Goal: Complete application form: Complete application form

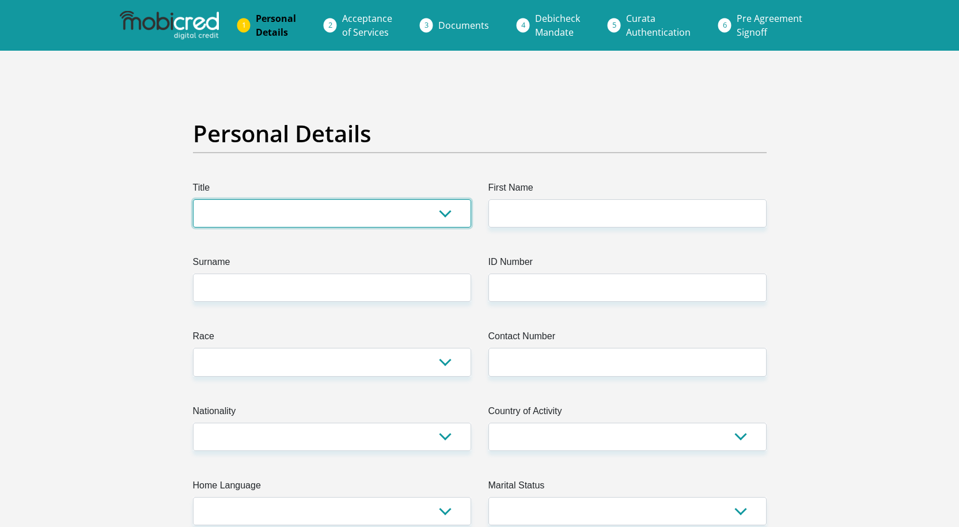
click at [340, 207] on select "Mr Ms Mrs Dr [PERSON_NAME]" at bounding box center [332, 213] width 278 height 28
select select "Mr"
click at [193, 199] on select "Mr Ms Mrs Dr [PERSON_NAME]" at bounding box center [332, 213] width 278 height 28
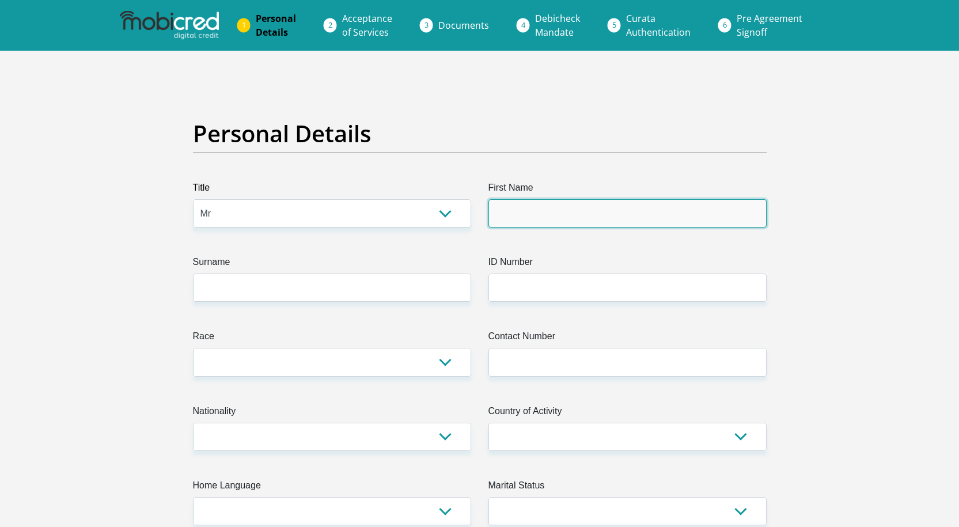
click at [531, 206] on input "First Name" at bounding box center [628, 213] width 278 height 28
type input "Mpendulo"
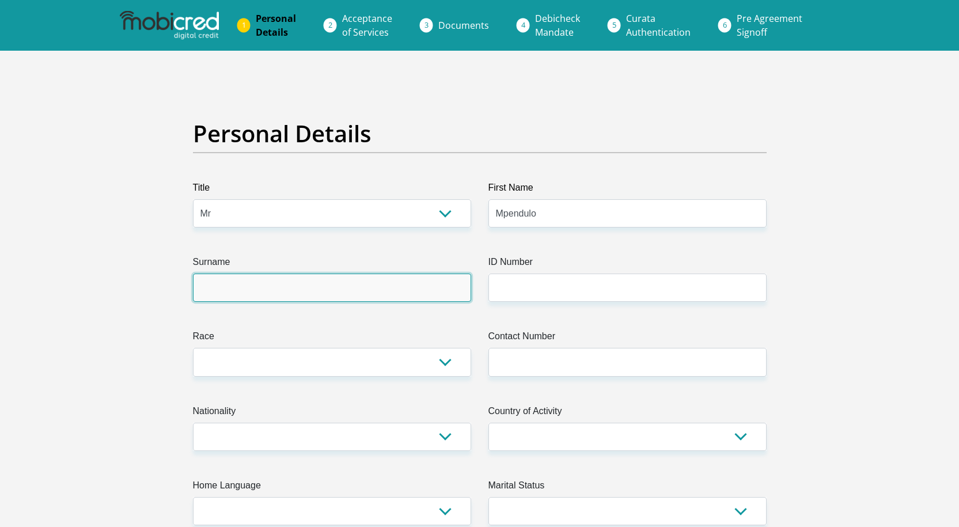
click at [456, 279] on input "Surname" at bounding box center [332, 288] width 278 height 28
type input "m"
type input "Ndlovu"
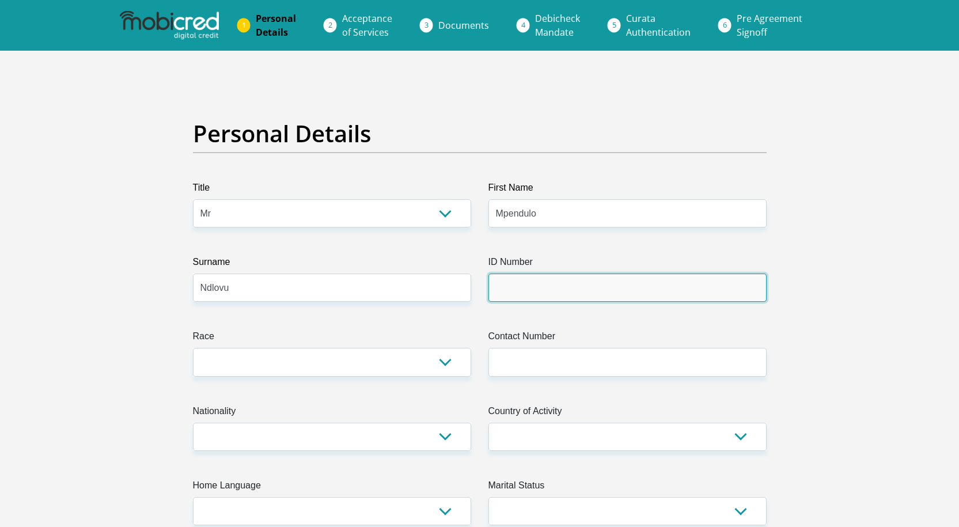
click at [556, 283] on input "ID Number" at bounding box center [628, 288] width 278 height 28
type input "9103086264085"
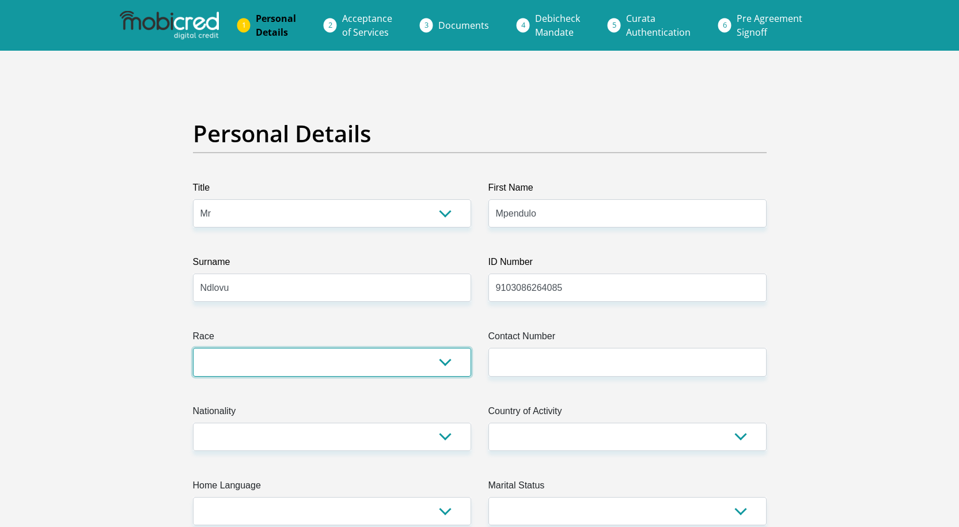
click at [452, 367] on select "Black Coloured Indian White Other" at bounding box center [332, 362] width 278 height 28
select select "1"
click at [193, 348] on select "Black Coloured Indian White Other" at bounding box center [332, 362] width 278 height 28
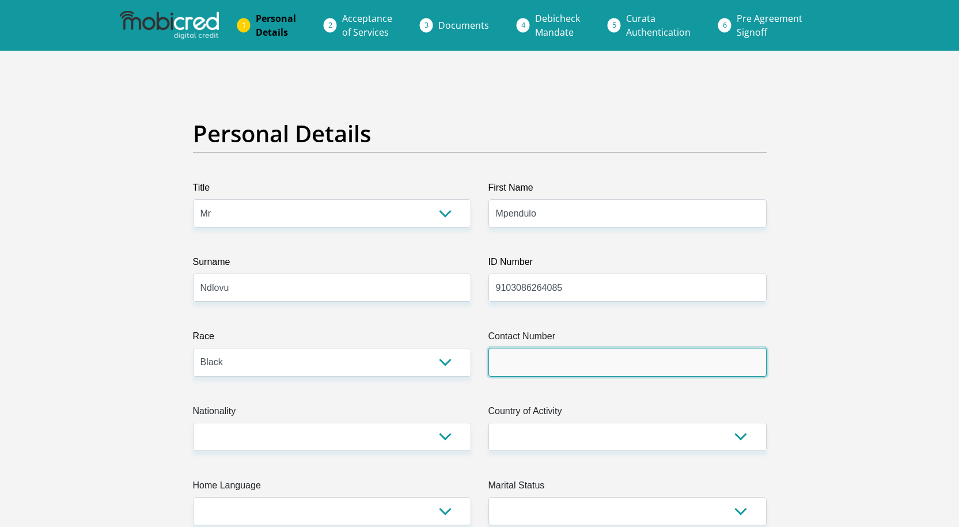
click at [511, 360] on input "Contact Number" at bounding box center [628, 362] width 278 height 28
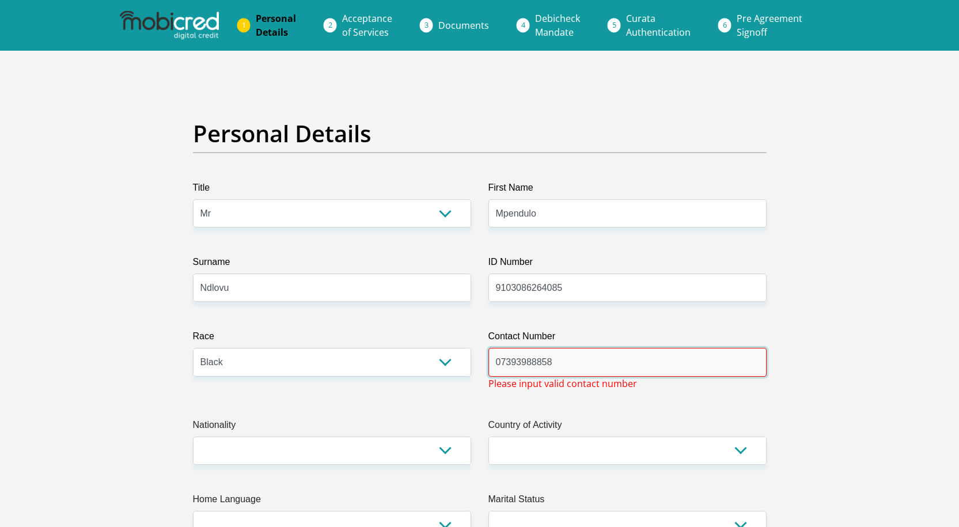
click at [524, 362] on input "07393988858" at bounding box center [628, 362] width 278 height 28
click at [542, 364] on input "07393988858" at bounding box center [628, 362] width 278 height 28
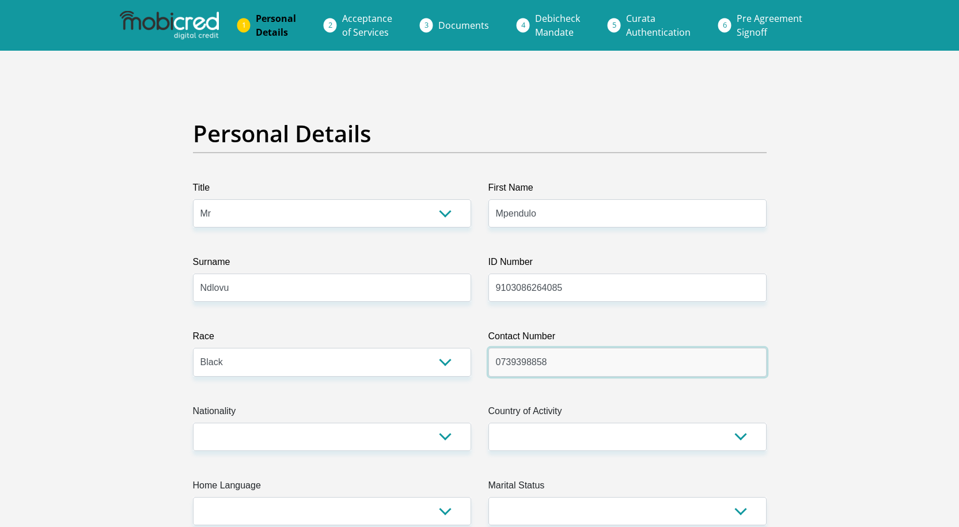
type input "0739398858"
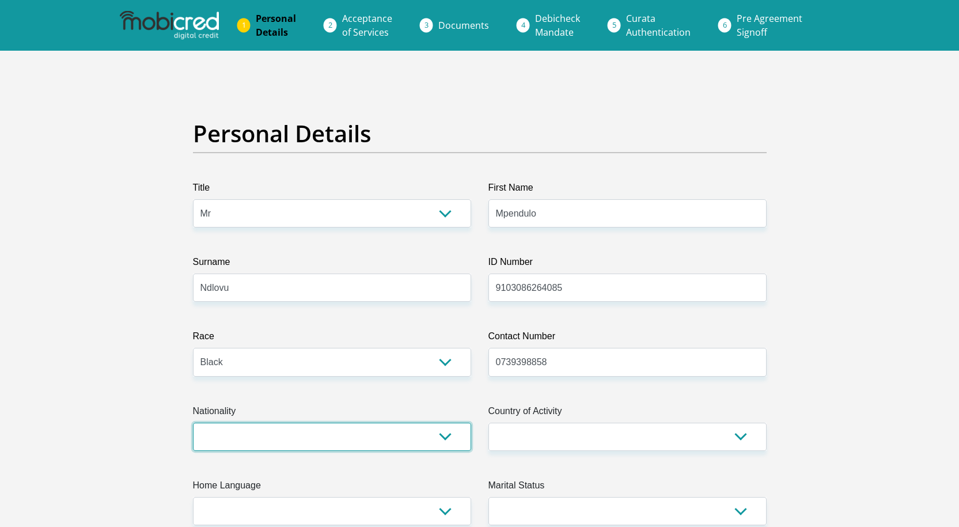
click at [445, 436] on select "[GEOGRAPHIC_DATA] [GEOGRAPHIC_DATA] [GEOGRAPHIC_DATA] [GEOGRAPHIC_DATA] [GEOGRA…" at bounding box center [332, 437] width 278 height 28
select select "ZAF"
click at [193, 423] on select "[GEOGRAPHIC_DATA] [GEOGRAPHIC_DATA] [GEOGRAPHIC_DATA] [GEOGRAPHIC_DATA] [GEOGRA…" at bounding box center [332, 437] width 278 height 28
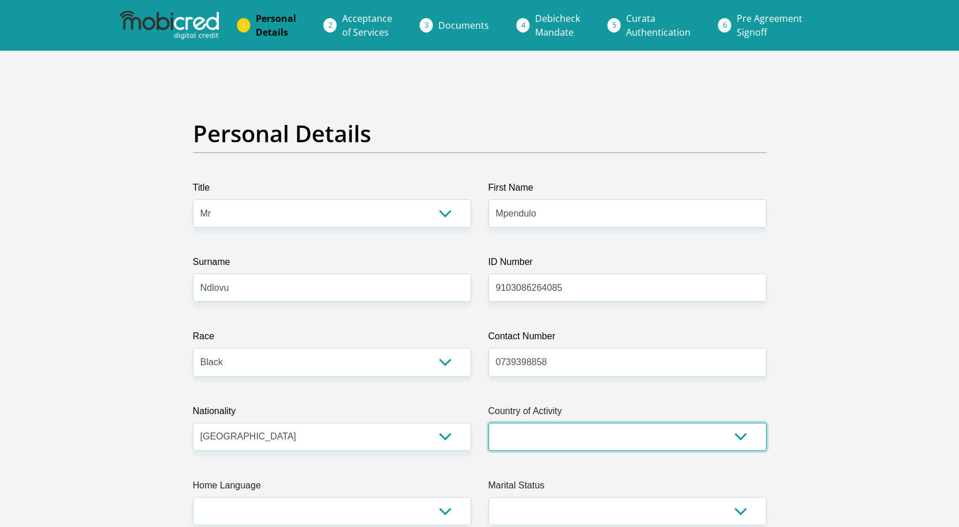
click at [527, 434] on select "[GEOGRAPHIC_DATA] [GEOGRAPHIC_DATA] [GEOGRAPHIC_DATA] [GEOGRAPHIC_DATA] [GEOGRA…" at bounding box center [628, 437] width 278 height 28
select select "ZAF"
click at [489, 423] on select "[GEOGRAPHIC_DATA] [GEOGRAPHIC_DATA] [GEOGRAPHIC_DATA] [GEOGRAPHIC_DATA] [GEOGRA…" at bounding box center [628, 437] width 278 height 28
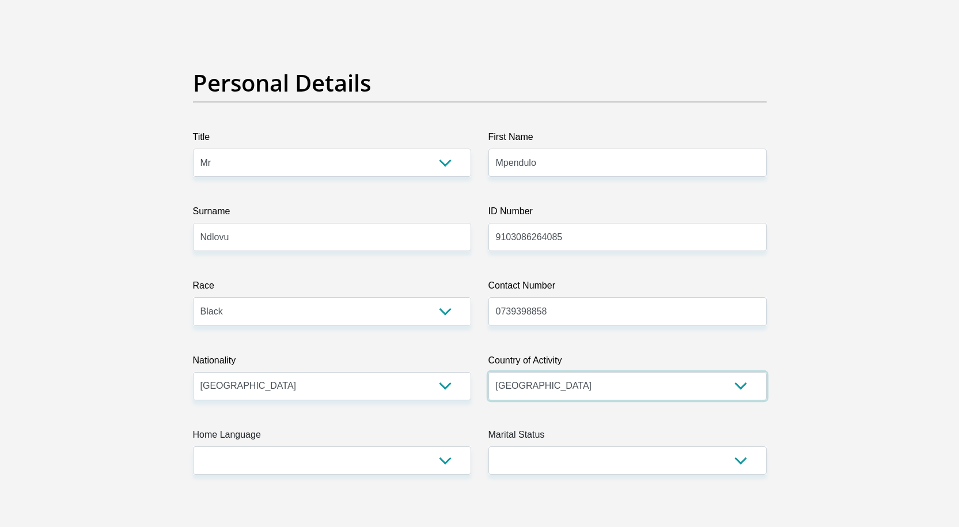
scroll to position [230, 0]
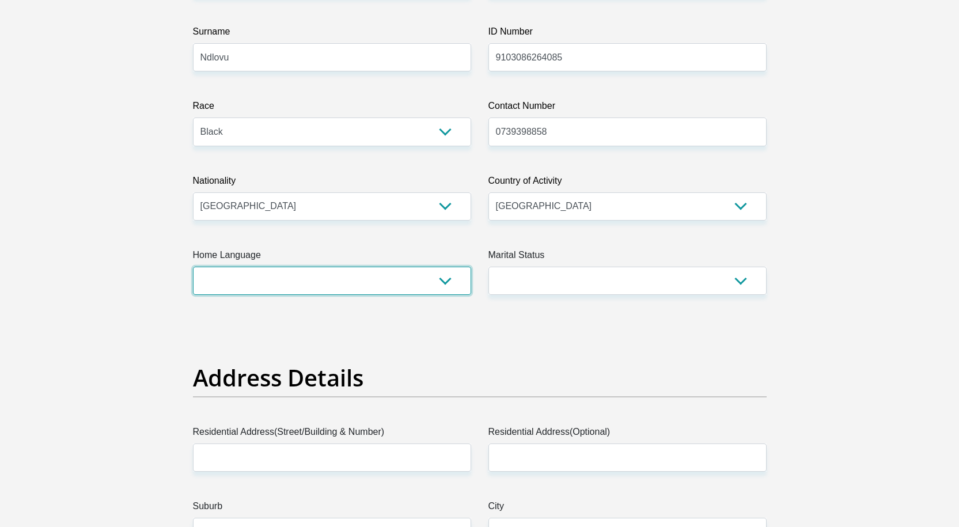
click at [410, 292] on select "Afrikaans English Sepedi South Ndebele Southern Sotho Swati Tsonga Tswana Venda…" at bounding box center [332, 281] width 278 height 28
select select "[DATE]"
click at [193, 267] on select "Afrikaans English Sepedi South Ndebele Southern Sotho Swati Tsonga Tswana Venda…" at bounding box center [332, 281] width 278 height 28
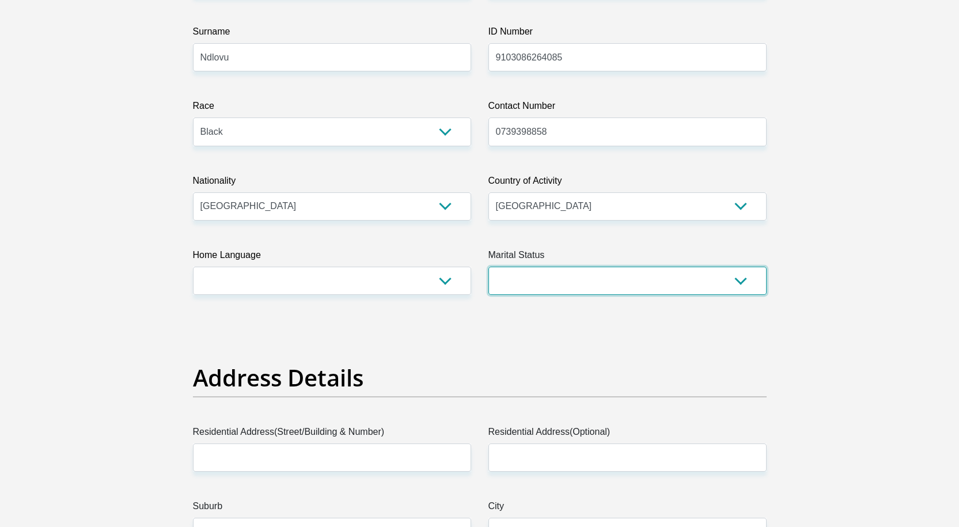
click at [538, 289] on select "Married ANC Single Divorced Widowed Married COP or Customary Law" at bounding box center [628, 281] width 278 height 28
select select "2"
click at [489, 267] on select "Married ANC Single Divorced Widowed Married COP or Customary Law" at bounding box center [628, 281] width 278 height 28
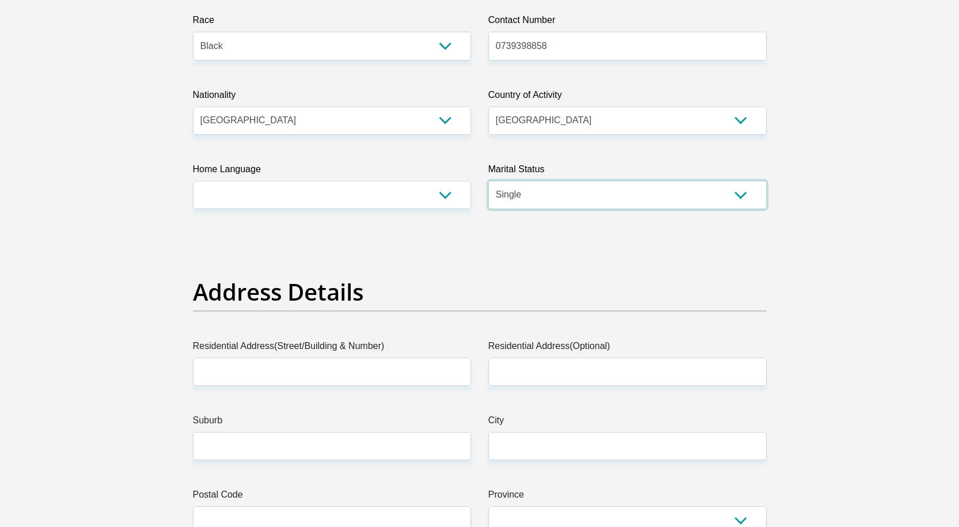
scroll to position [346, 0]
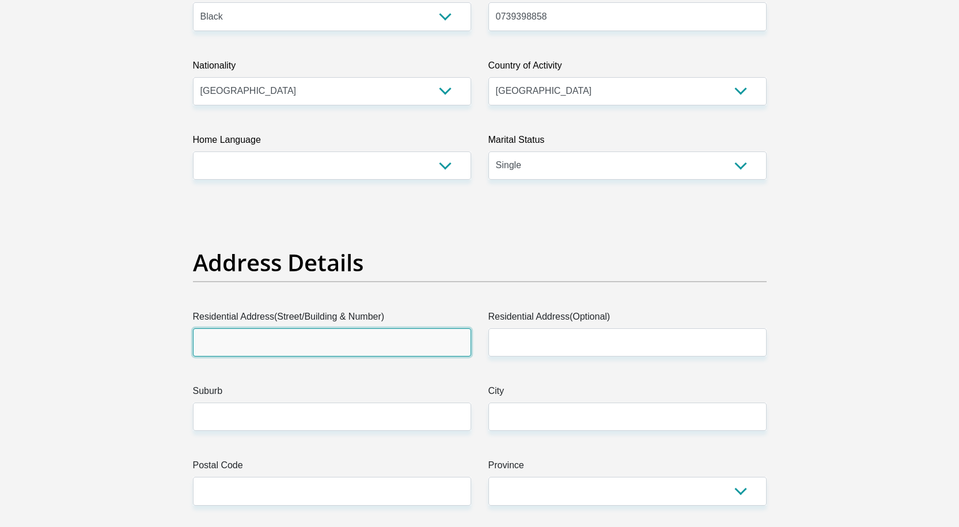
click at [351, 347] on input "Residential Address(Street/Building & Number)" at bounding box center [332, 342] width 278 height 28
click at [317, 345] on input "95" at bounding box center [332, 342] width 278 height 28
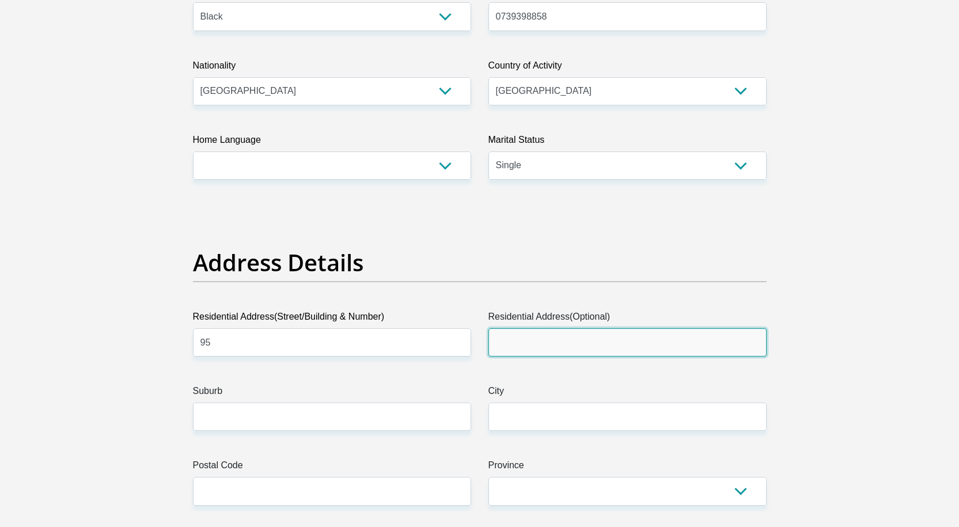
click at [516, 350] on input "Residential Address(Optional)" at bounding box center [628, 342] width 278 height 28
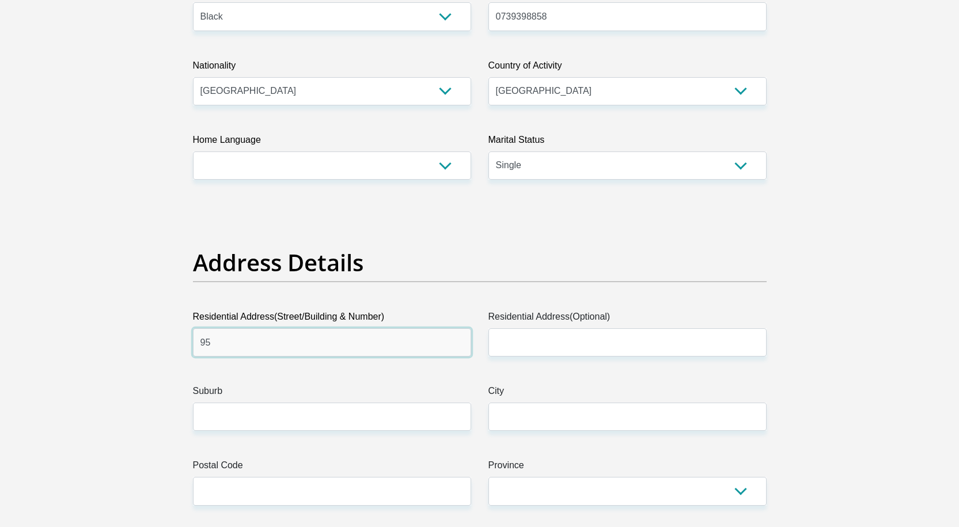
click at [243, 338] on input "95" at bounding box center [332, 342] width 278 height 28
type input "[STREET_ADDRESS]"
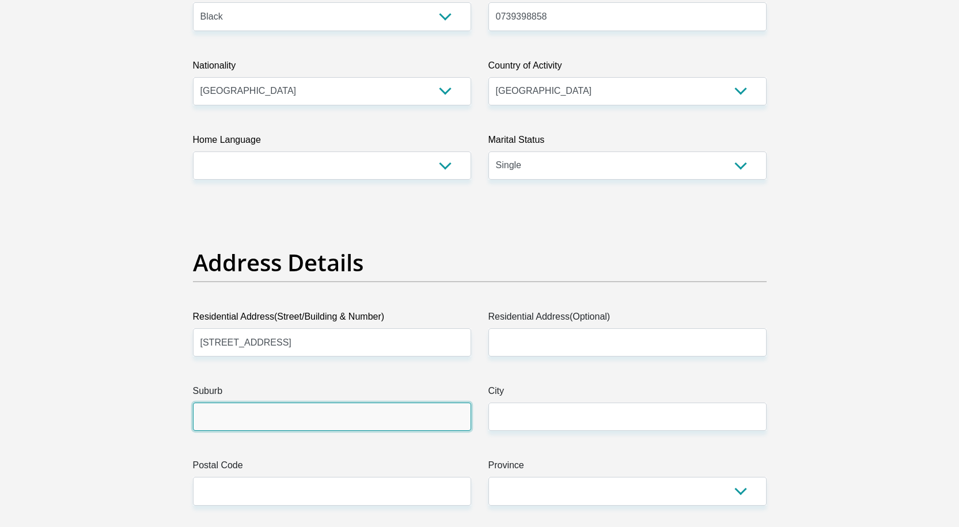
drag, startPoint x: 217, startPoint y: 422, endPoint x: 200, endPoint y: 389, distance: 36.8
click at [215, 422] on input "Suburb" at bounding box center [332, 417] width 278 height 28
type input "Blairgowrie"
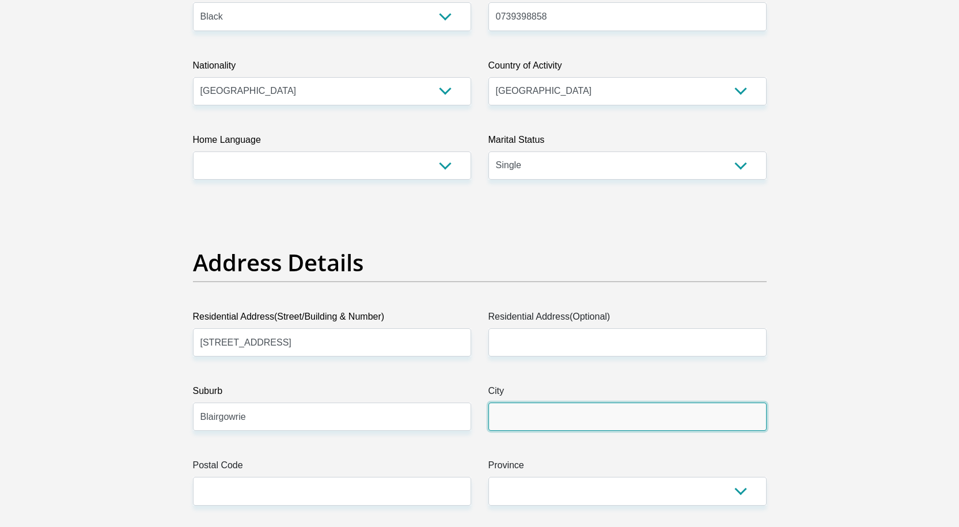
click at [573, 421] on input "City" at bounding box center [628, 417] width 278 height 28
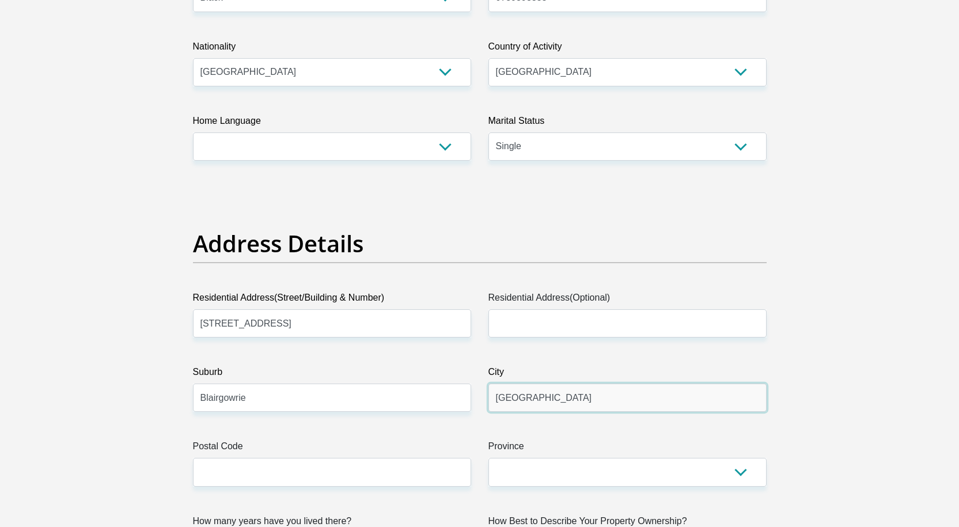
scroll to position [576, 0]
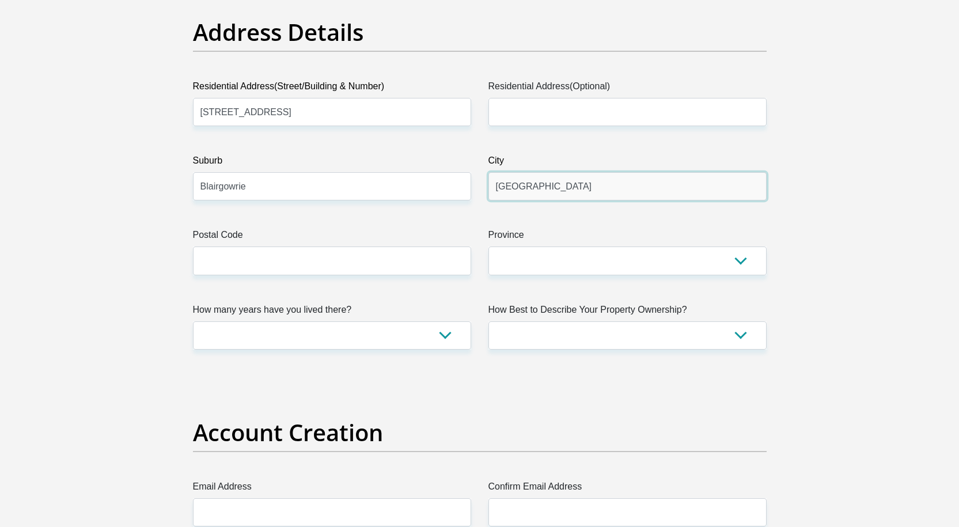
type input "[GEOGRAPHIC_DATA]"
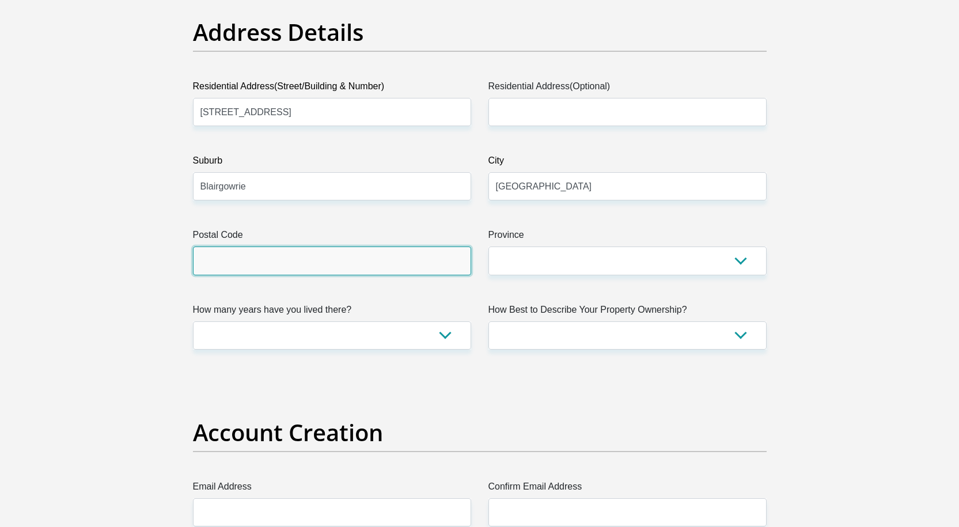
click at [315, 258] on input "Postal Code" at bounding box center [332, 261] width 278 height 28
type input "2194"
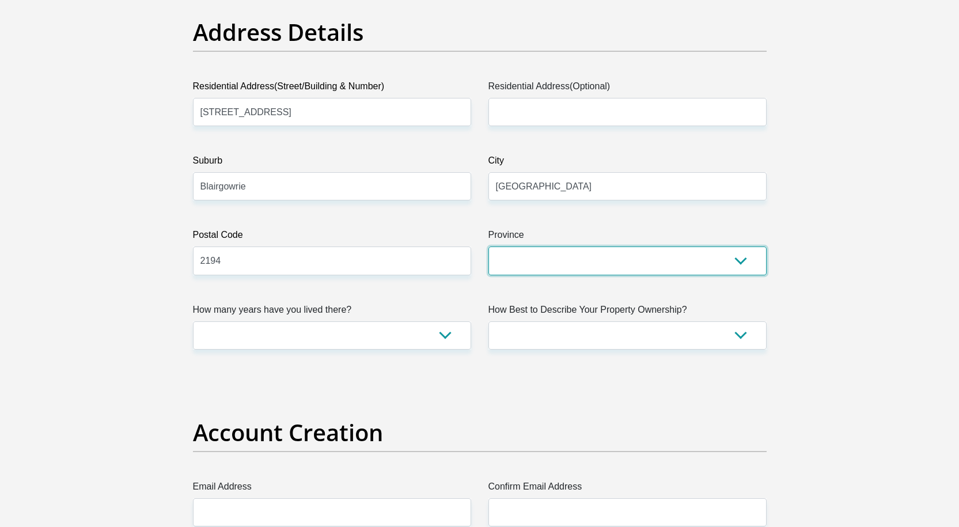
click at [577, 253] on select "Eastern Cape Free State [GEOGRAPHIC_DATA] [GEOGRAPHIC_DATA][DATE] [GEOGRAPHIC_D…" at bounding box center [628, 261] width 278 height 28
select select "Gauteng"
click at [489, 247] on select "Eastern Cape Free State [GEOGRAPHIC_DATA] [GEOGRAPHIC_DATA][DATE] [GEOGRAPHIC_D…" at bounding box center [628, 261] width 278 height 28
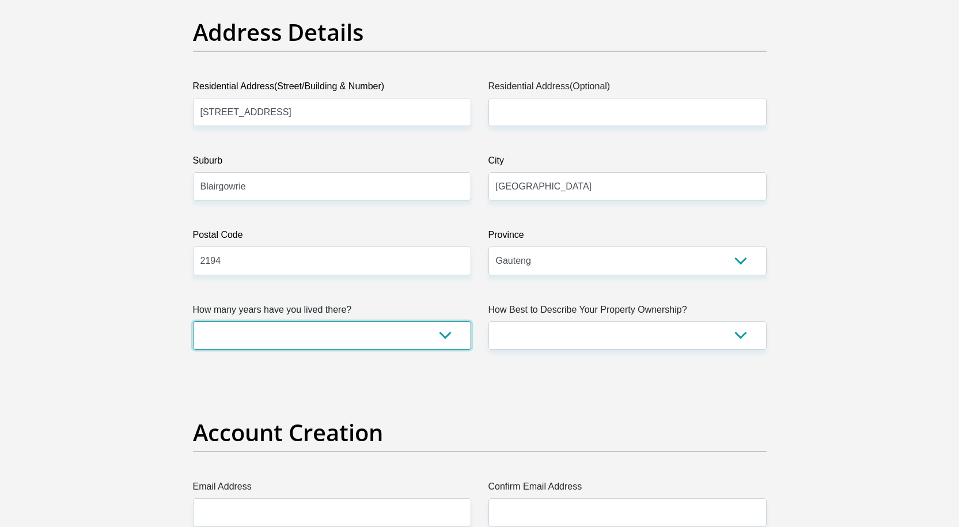
click at [433, 336] on select "less than 1 year 1-3 years 3-5 years 5+ years" at bounding box center [332, 335] width 278 height 28
select select "0"
click at [193, 321] on select "less than 1 year 1-3 years 3-5 years 5+ years" at bounding box center [332, 335] width 278 height 28
click at [606, 336] on select "Owned Rented Family Owned Company Dwelling" at bounding box center [628, 335] width 278 height 28
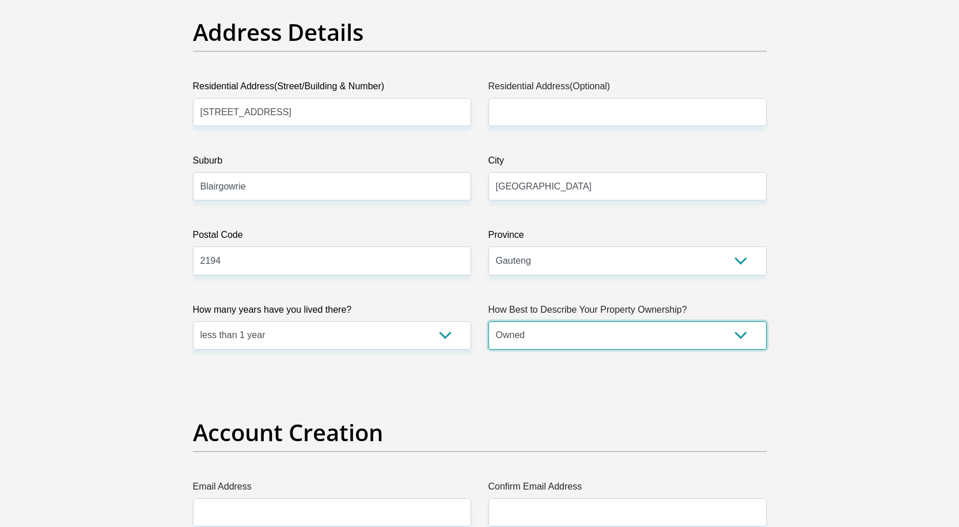
click at [489, 321] on select "Owned Rented Family Owned Company Dwelling" at bounding box center [628, 335] width 278 height 28
click at [582, 347] on select "Owned Rented Family Owned Company Dwelling" at bounding box center [628, 335] width 278 height 28
select select "parents"
click at [489, 321] on select "Owned Rented Family Owned Company Dwelling" at bounding box center [628, 335] width 278 height 28
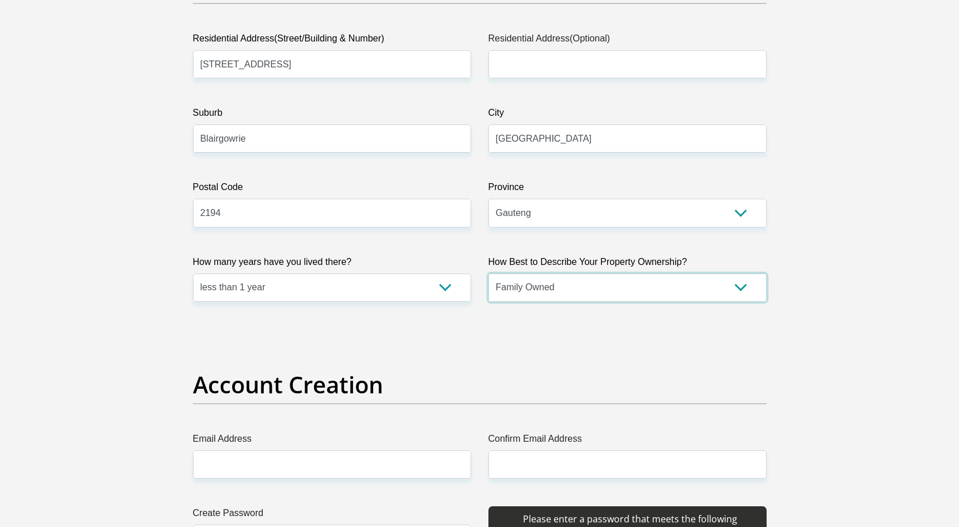
scroll to position [749, 0]
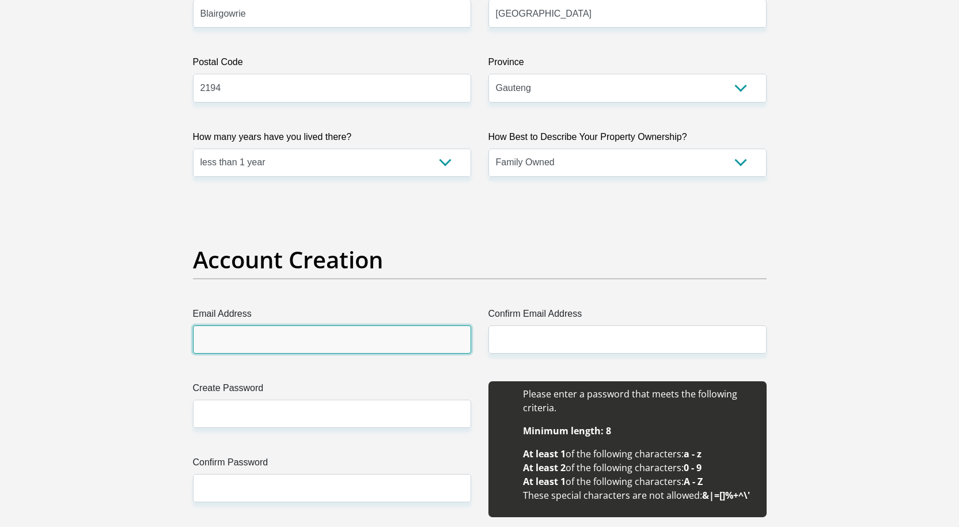
click at [286, 343] on input "Email Address" at bounding box center [332, 340] width 278 height 28
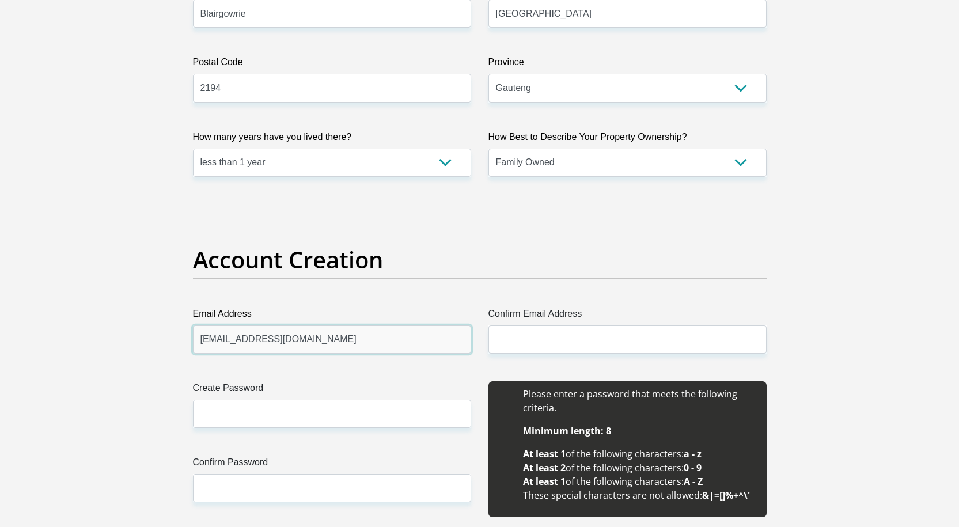
drag, startPoint x: 398, startPoint y: 335, endPoint x: 78, endPoint y: 343, distance: 319.8
type input "[EMAIL_ADDRESS][DOMAIN_NAME]"
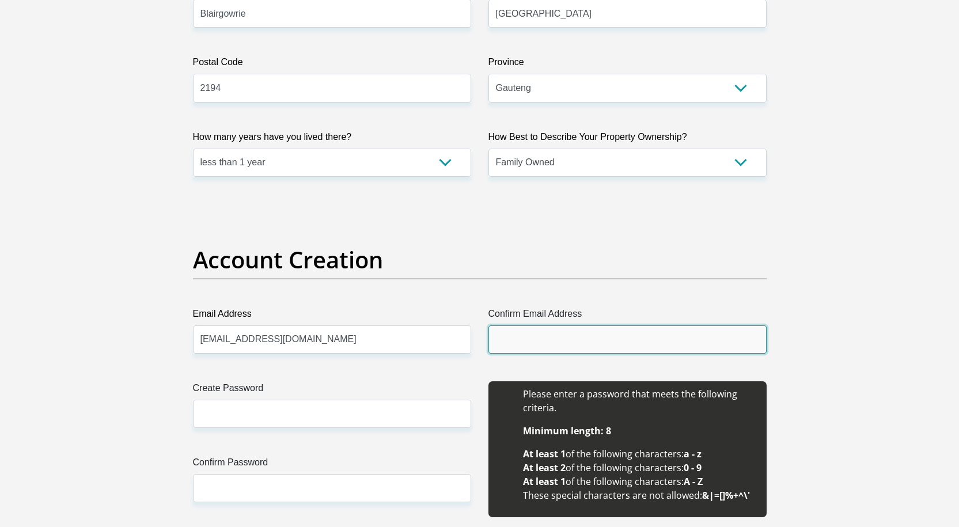
click at [521, 342] on input "Confirm Email Address" at bounding box center [628, 340] width 278 height 28
paste input "[EMAIL_ADDRESS][DOMAIN_NAME]"
type input "[EMAIL_ADDRESS][DOMAIN_NAME]"
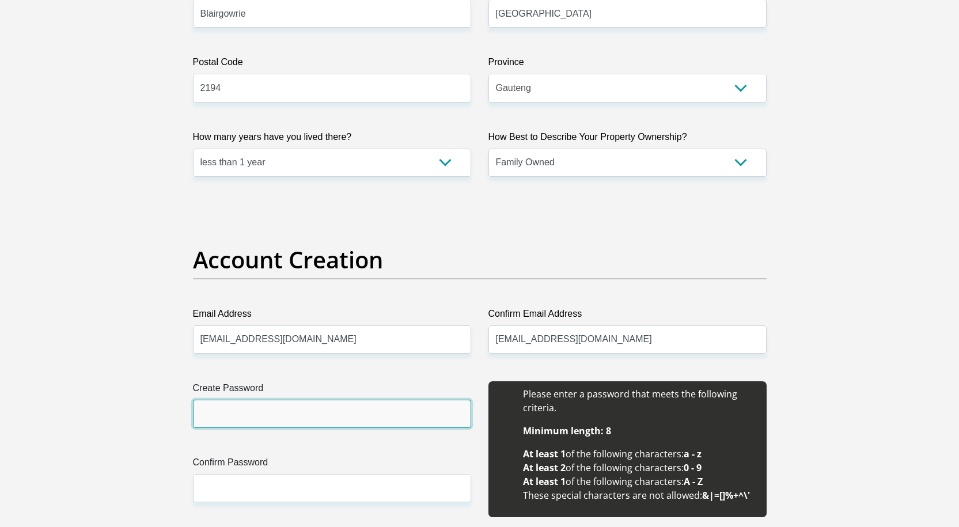
click at [220, 414] on input "Create Password" at bounding box center [332, 414] width 278 height 28
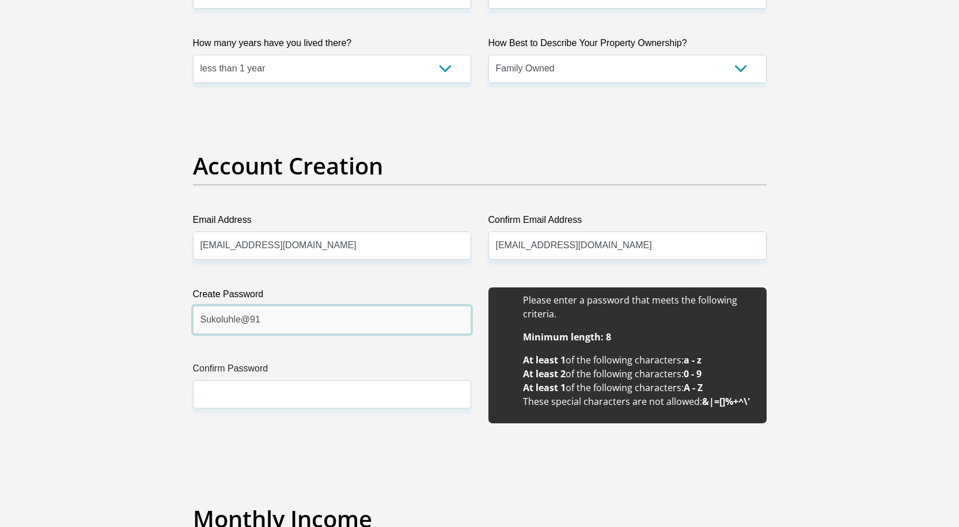
scroll to position [864, 0]
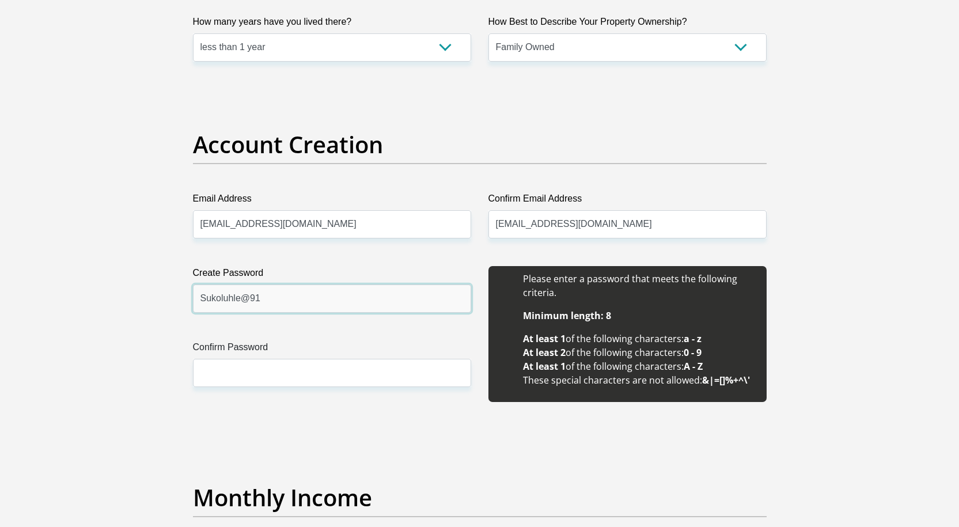
type input "Sukoluhle@91"
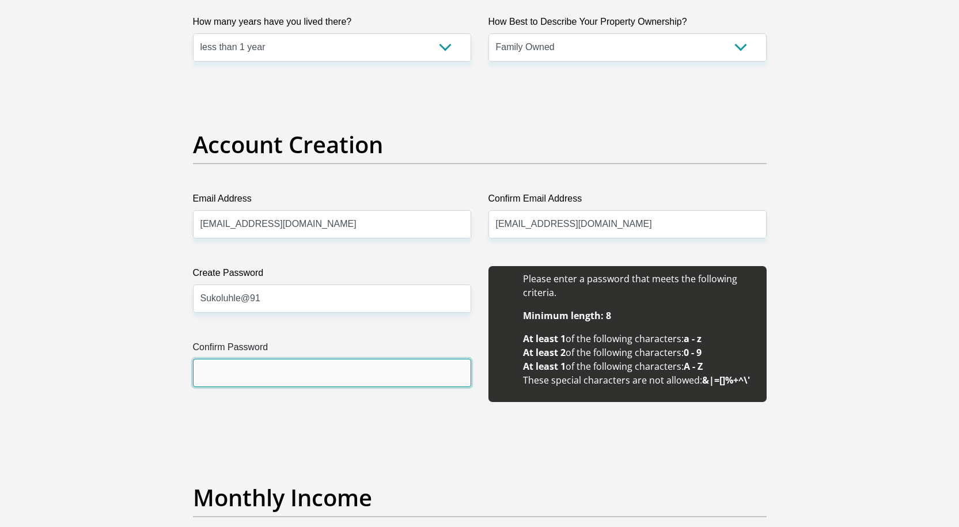
drag, startPoint x: 282, startPoint y: 362, endPoint x: 272, endPoint y: 359, distance: 9.7
click at [281, 363] on input "Confirm Password" at bounding box center [332, 373] width 278 height 28
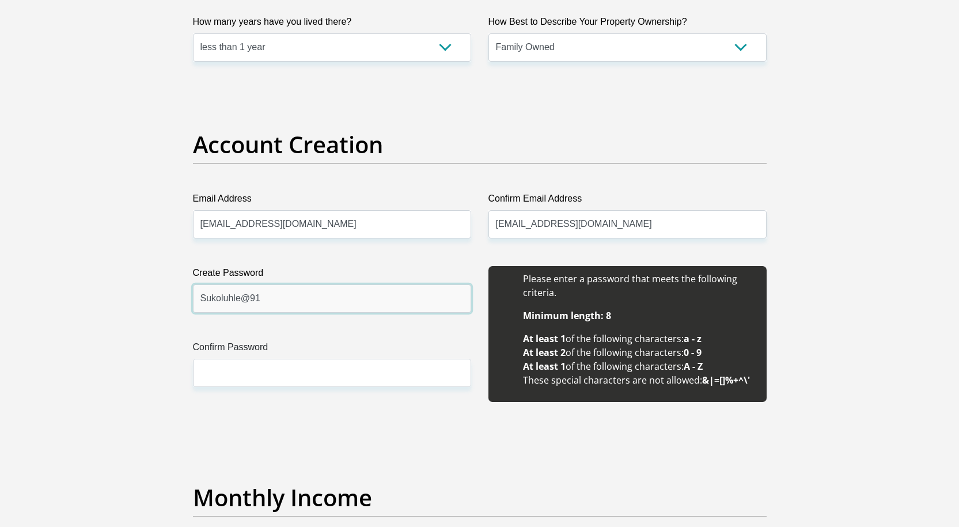
drag, startPoint x: 249, startPoint y: 293, endPoint x: 37, endPoint y: 278, distance: 211.9
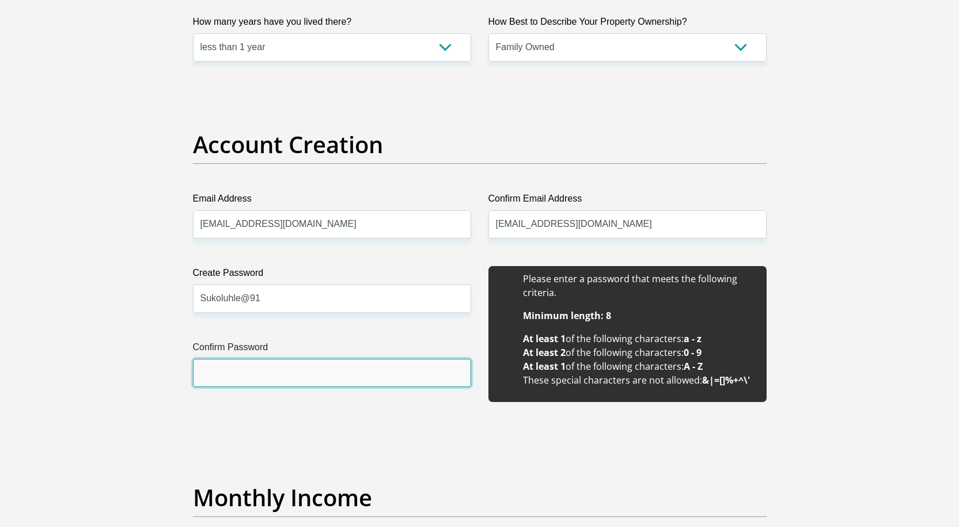
click at [233, 382] on input "Confirm Password" at bounding box center [332, 373] width 278 height 28
paste input "Sukoluhle@91"
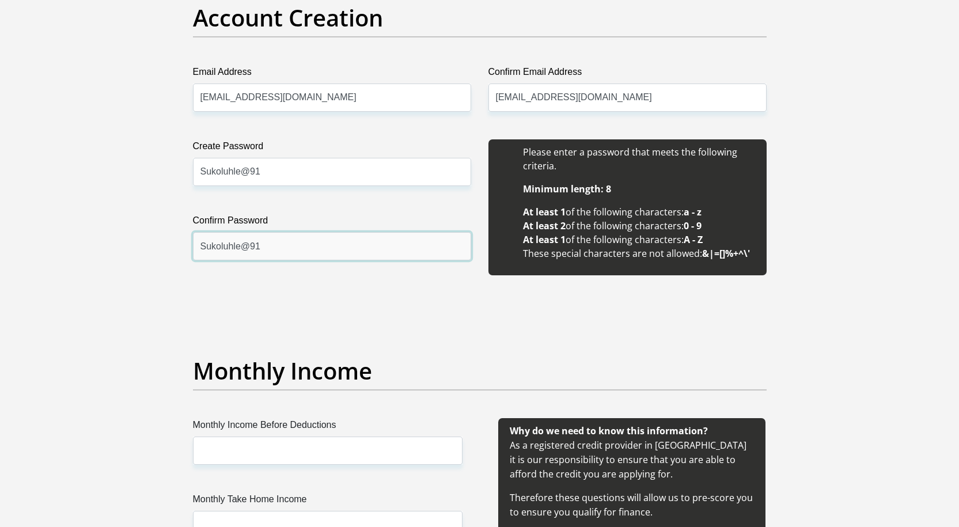
scroll to position [1210, 0]
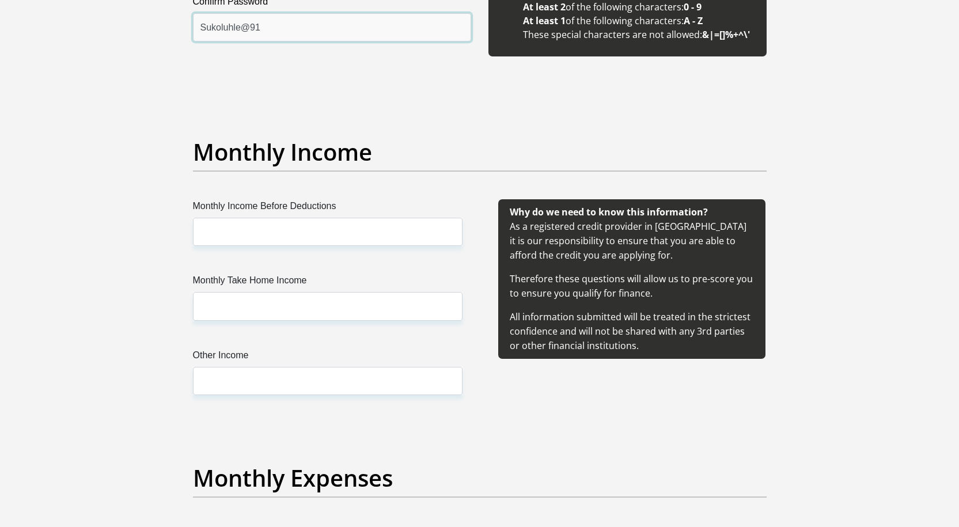
type input "Sukoluhle@91"
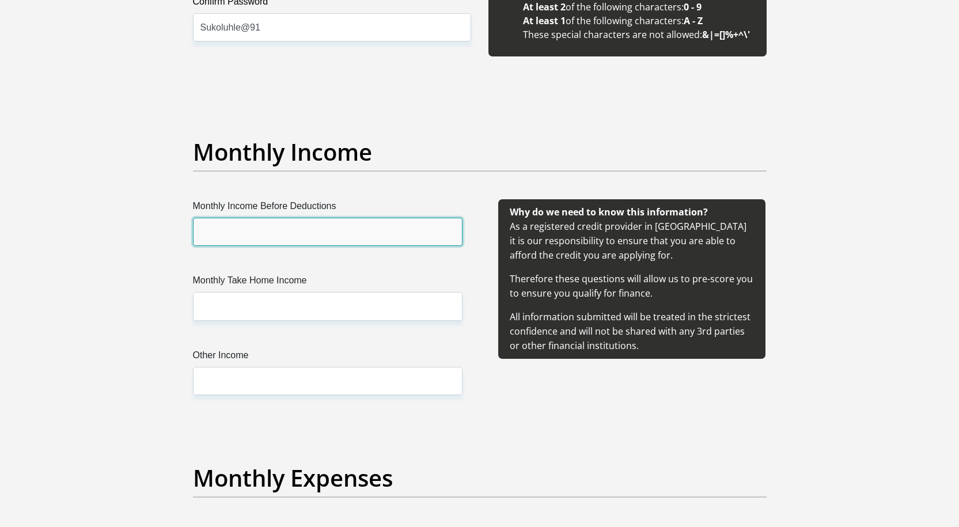
click at [237, 239] on input "Monthly Income Before Deductions" at bounding box center [328, 232] width 270 height 28
type input "27500"
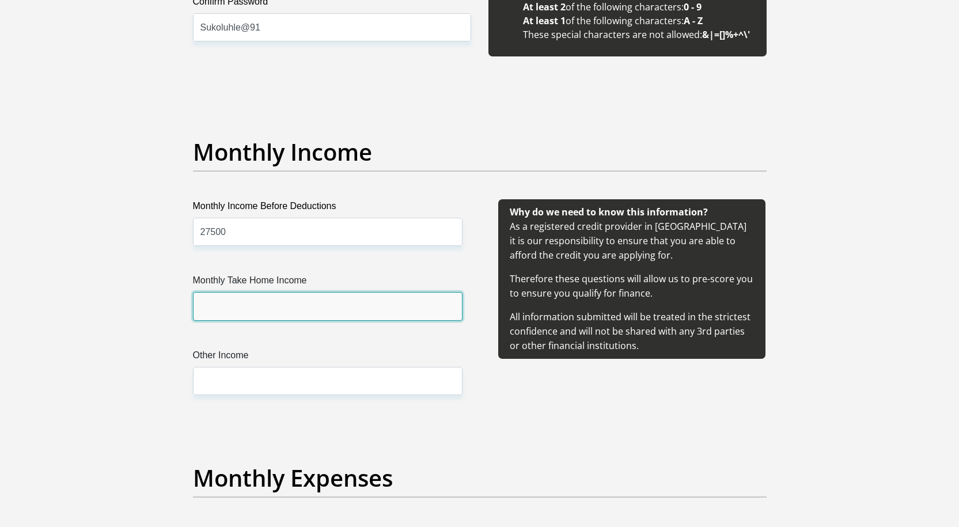
click at [260, 311] on input "Monthly Take Home Income" at bounding box center [328, 306] width 270 height 28
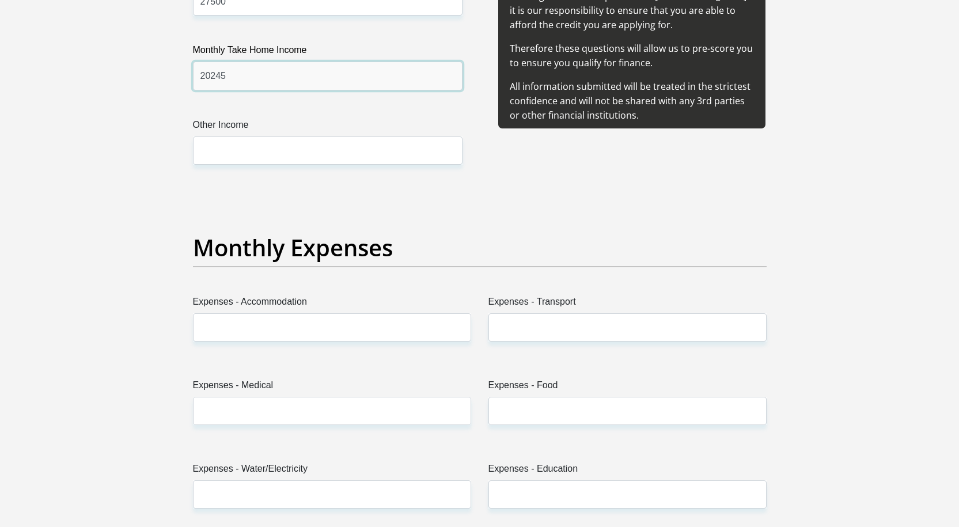
scroll to position [1498, 0]
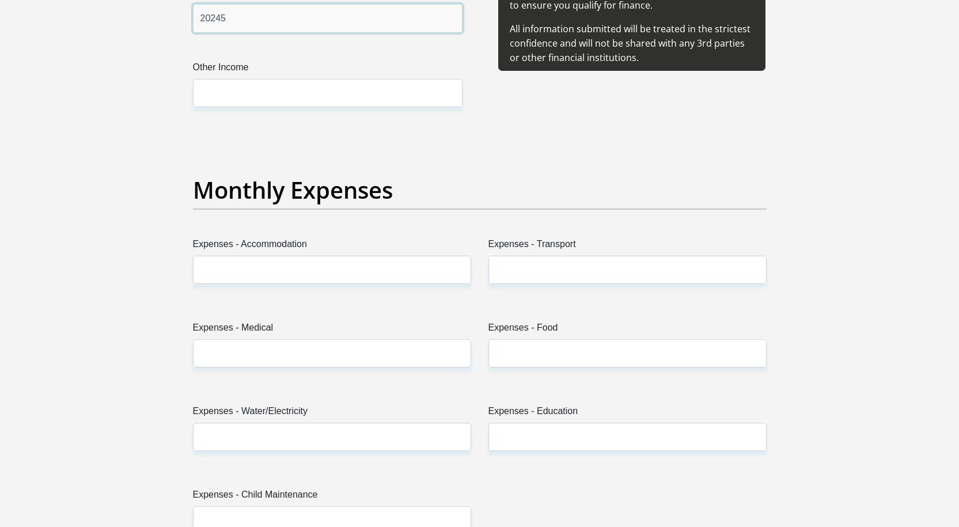
type input "20245"
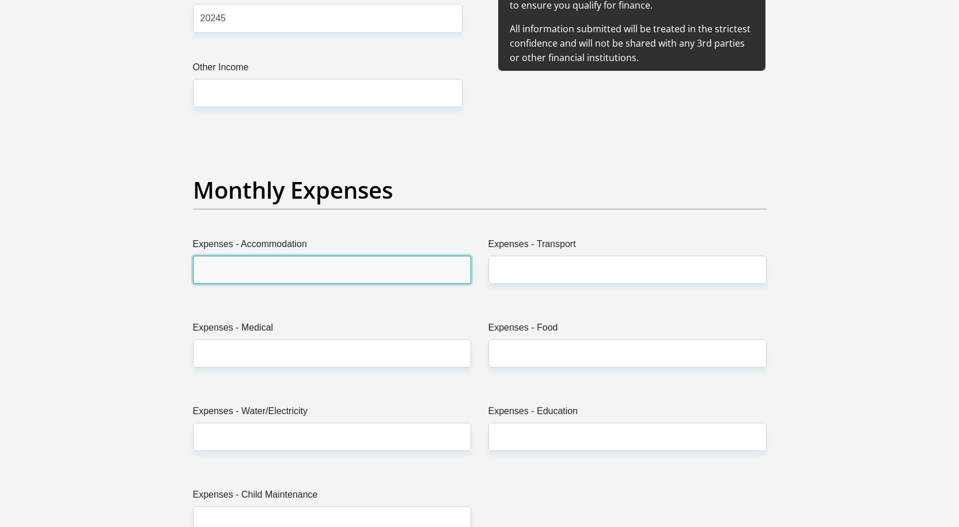
click at [283, 275] on input "Expenses - Accommodation" at bounding box center [332, 270] width 278 height 28
type input "0"
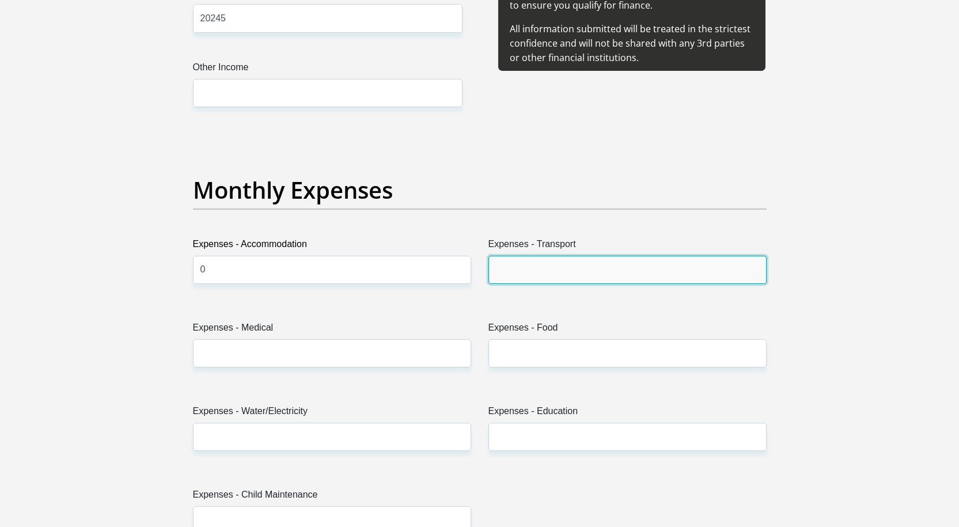
click at [513, 275] on input "Expenses - Transport" at bounding box center [628, 270] width 278 height 28
type input "1000"
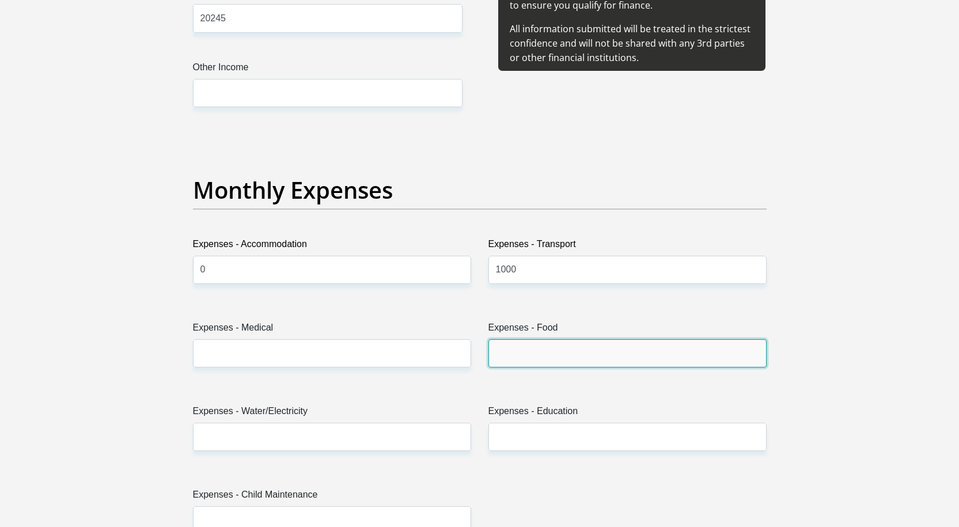
click at [539, 361] on input "Expenses - Food" at bounding box center [628, 353] width 278 height 28
type input "15000"
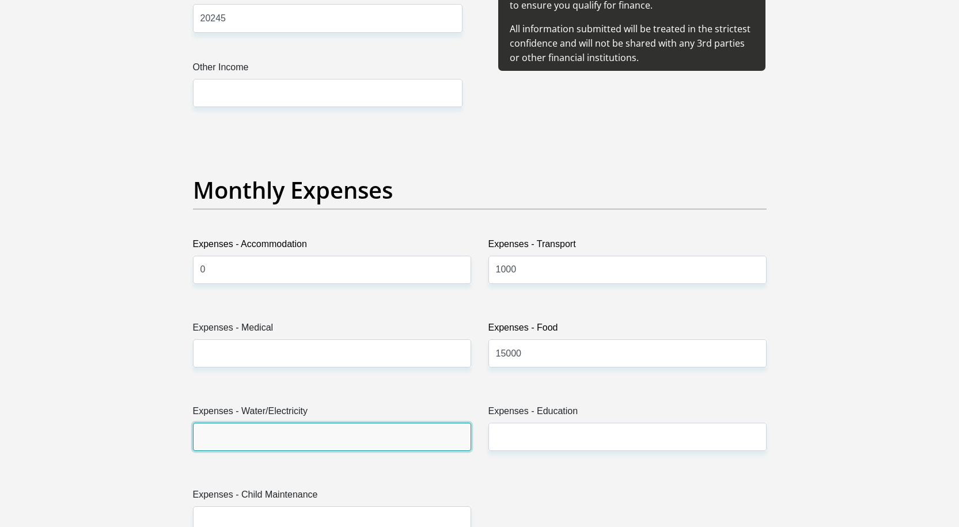
click at [403, 439] on input "Expenses - Water/Electricity" at bounding box center [332, 437] width 278 height 28
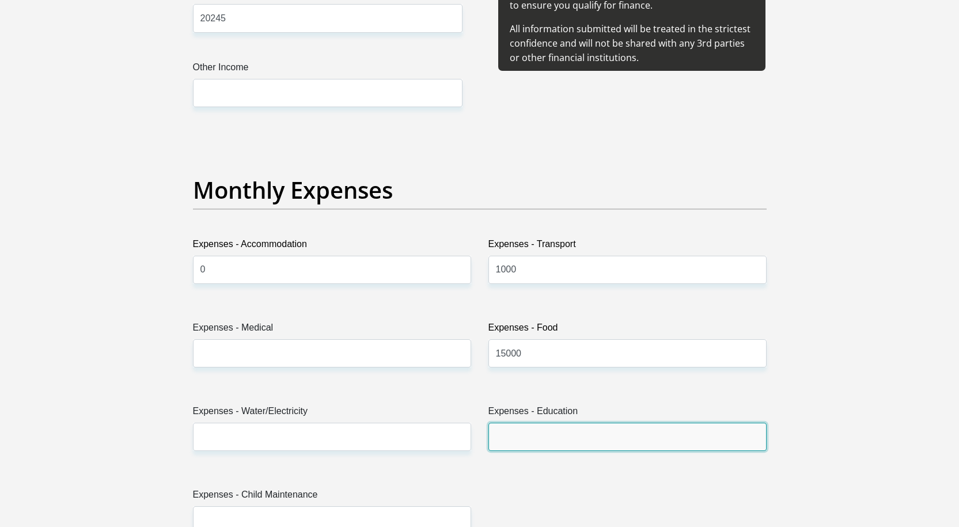
click at [552, 448] on input "Expenses - Education" at bounding box center [628, 437] width 278 height 28
type input "0"
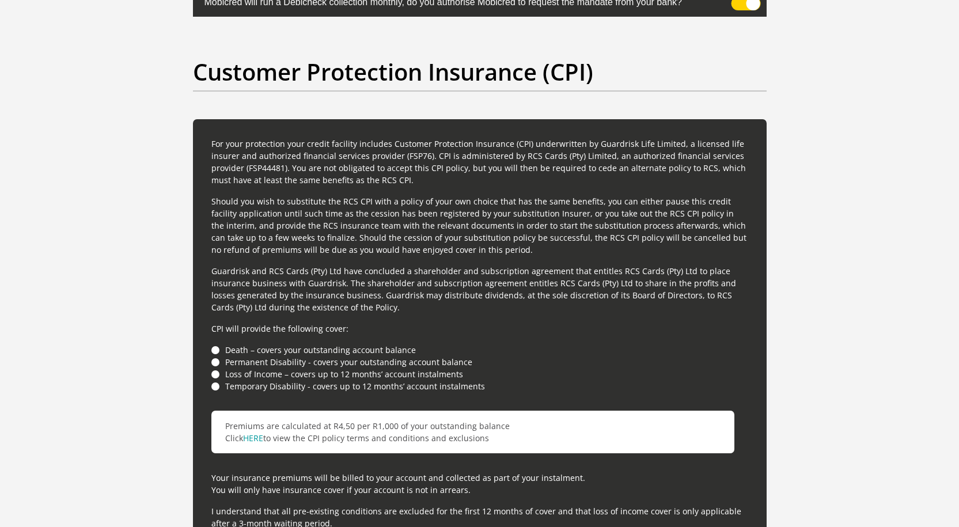
scroll to position [2996, 0]
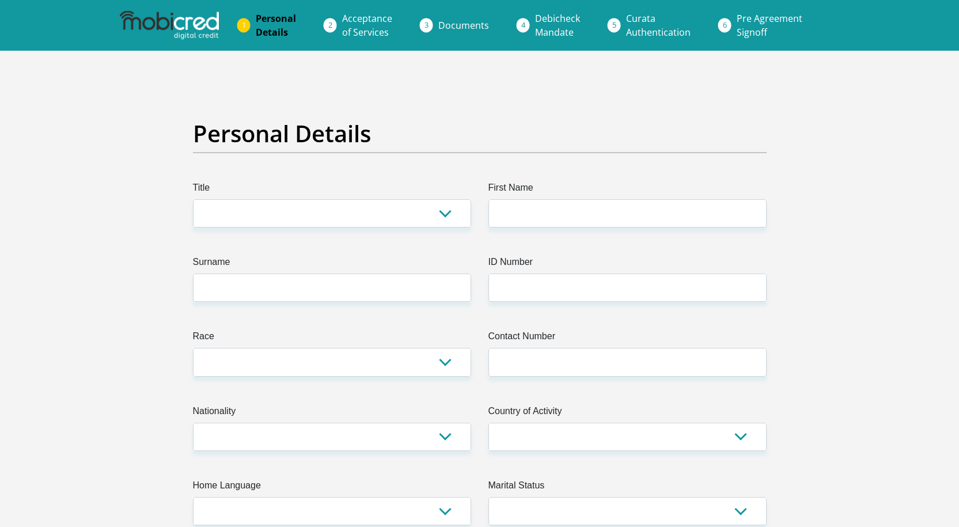
click at [459, 26] on span "Documents" at bounding box center [463, 25] width 51 height 13
